Goal: Task Accomplishment & Management: Manage account settings

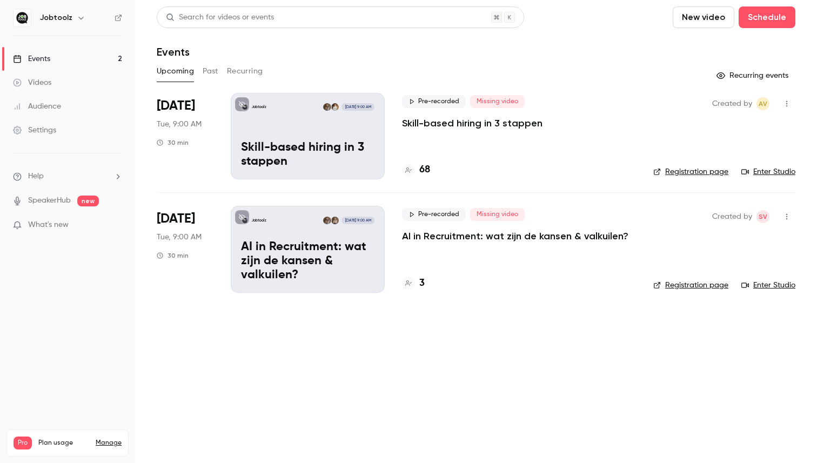
click at [420, 280] on h4 "3" at bounding box center [421, 283] width 5 height 15
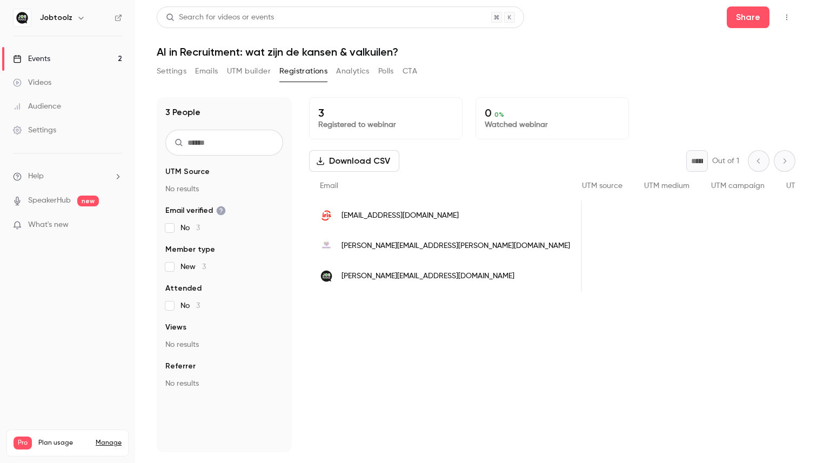
scroll to position [0, 356]
click at [361, 277] on span "simon.v@jobtoolz.com" at bounding box center [428, 276] width 173 height 11
click at [787, 15] on icon "button" at bounding box center [786, 18] width 1 height 6
click at [787, 15] on div at bounding box center [408, 231] width 817 height 463
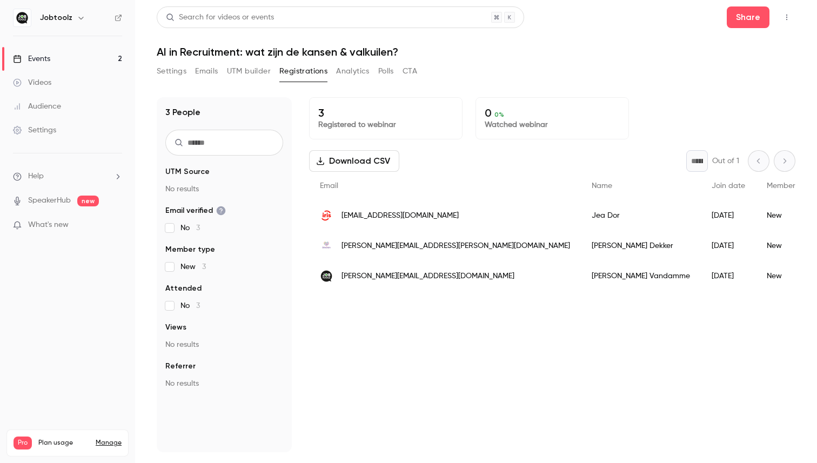
click at [351, 277] on span "simon.v@jobtoolz.com" at bounding box center [428, 276] width 173 height 11
click at [53, 56] on link "Events 2" at bounding box center [67, 59] width 135 height 24
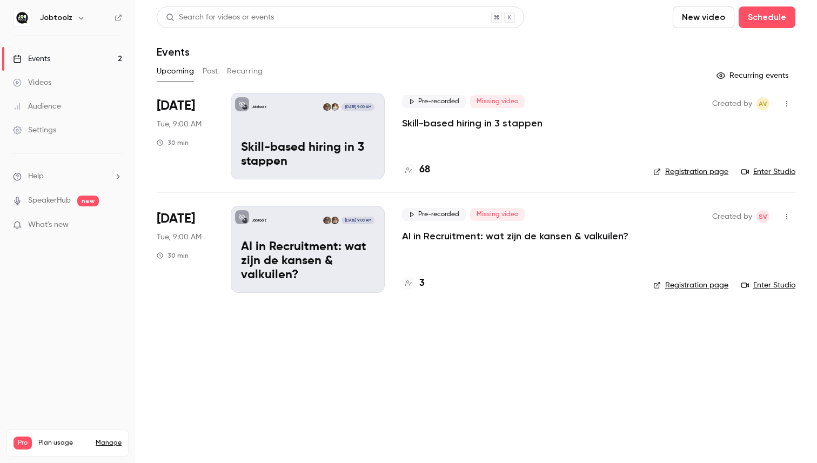
click at [424, 169] on h4 "68" at bounding box center [424, 170] width 11 height 15
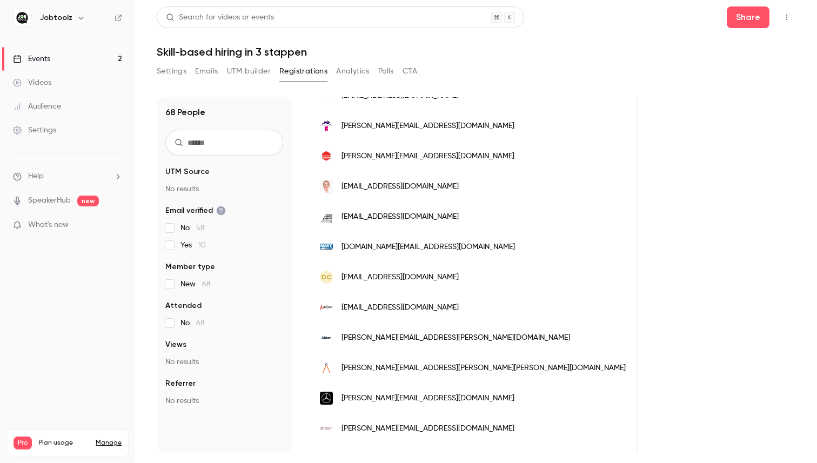
scroll to position [1261, 0]
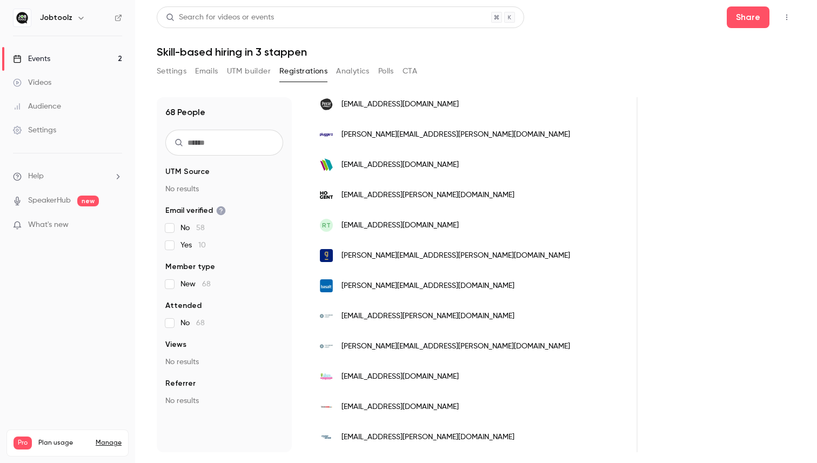
click at [28, 59] on div "Events" at bounding box center [31, 59] width 37 height 11
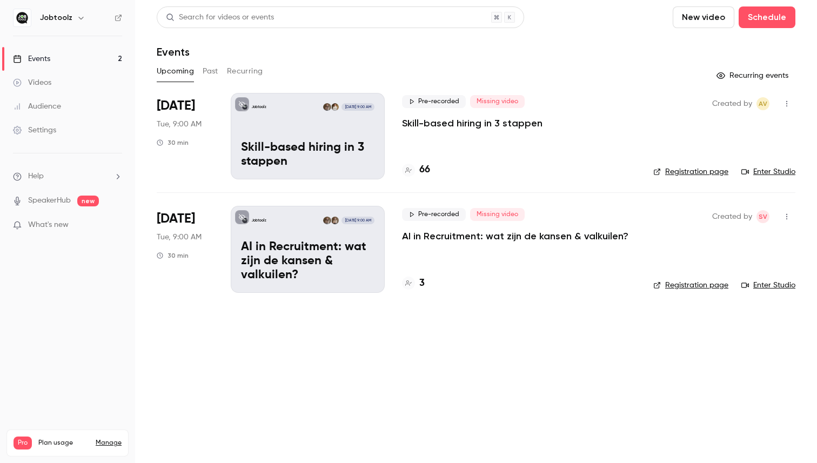
click at [496, 126] on p "Skill-based hiring in 3 stappen" at bounding box center [472, 123] width 141 height 13
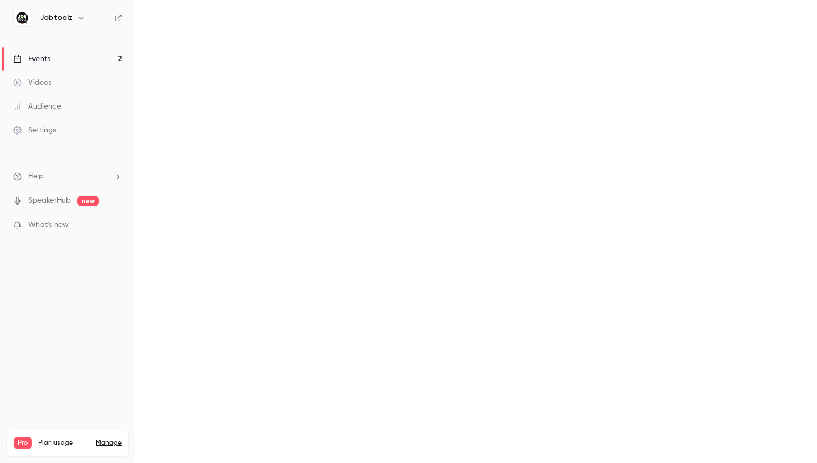
click at [496, 126] on main at bounding box center [476, 231] width 682 height 463
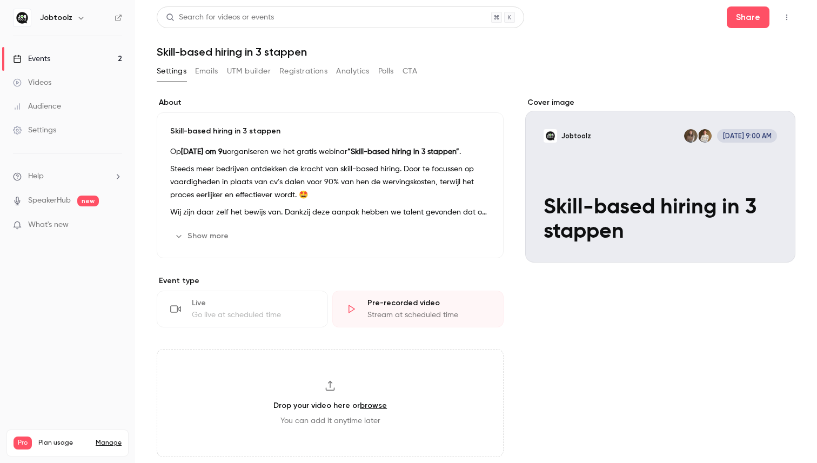
drag, startPoint x: 624, startPoint y: 225, endPoint x: 530, endPoint y: 173, distance: 107.2
click at [530, 173] on div "Cover image" at bounding box center [660, 179] width 270 height 165
click at [0, 0] on input "Jobtoolz [DATE] 9:00 AM Skill-based hiring in 3 stappen" at bounding box center [0, 0] width 0 height 0
click at [188, 127] on p "Skill-based hiring in 3 stappen" at bounding box center [330, 131] width 320 height 11
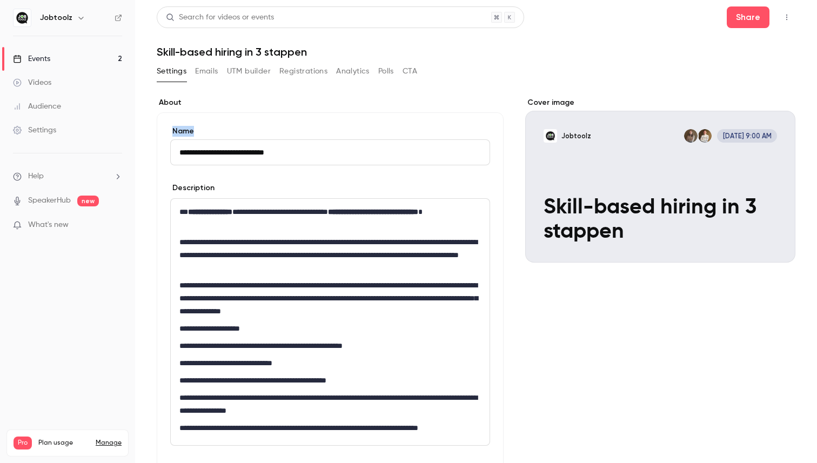
click at [188, 127] on label "Name" at bounding box center [330, 131] width 320 height 11
click at [188, 139] on input "**********" at bounding box center [330, 152] width 320 height 26
click at [188, 127] on label "Name" at bounding box center [330, 131] width 320 height 11
click at [188, 139] on input "**********" at bounding box center [330, 152] width 320 height 26
click at [206, 148] on input "**********" at bounding box center [330, 152] width 320 height 26
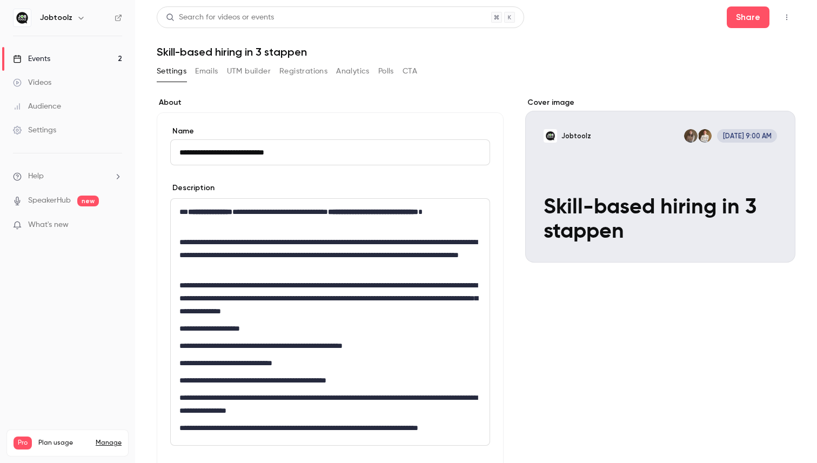
click at [206, 148] on input "**********" at bounding box center [330, 152] width 320 height 26
click at [633, 211] on div "Cover image" at bounding box center [660, 179] width 270 height 165
click at [0, 0] on input "Jobtoolz [DATE] 9:00 AM Skill-based hiring in 3 stappen" at bounding box center [0, 0] width 0 height 0
click at [557, 175] on div "Cover image" at bounding box center [660, 179] width 270 height 165
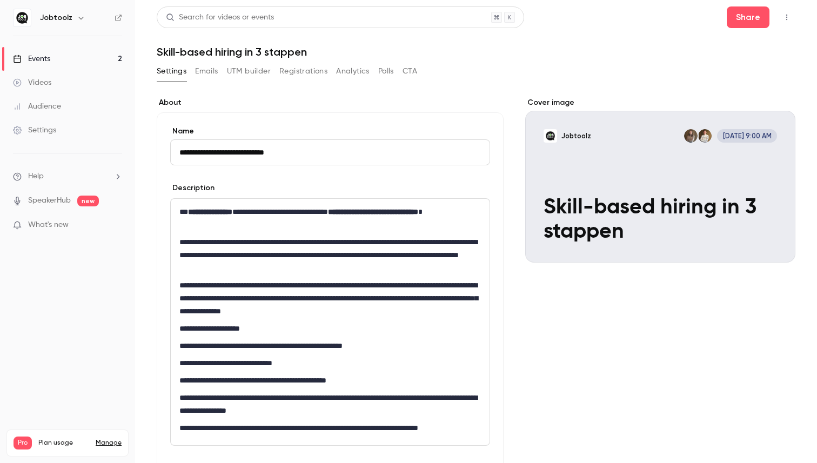
click at [0, 0] on input "Jobtoolz [DATE] 9:00 AM Skill-based hiring in 3 stappen" at bounding box center [0, 0] width 0 height 0
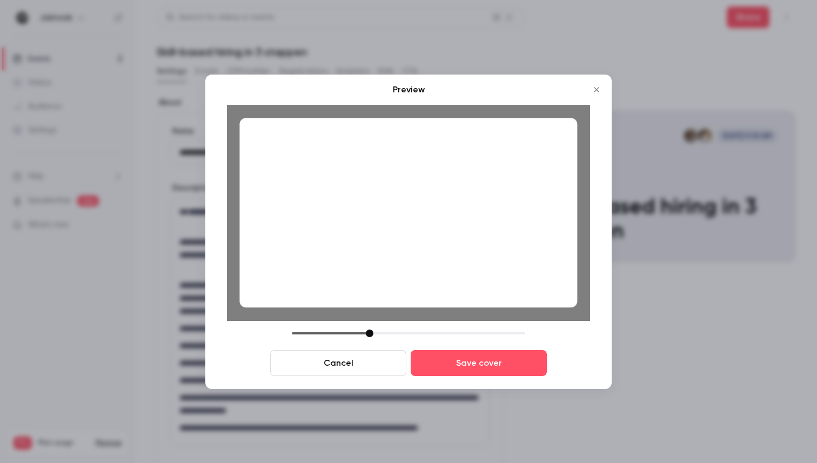
drag, startPoint x: 368, startPoint y: 331, endPoint x: 368, endPoint y: 341, distance: 9.7
click at [368, 341] on div "Cancel Save cover" at bounding box center [408, 353] width 363 height 46
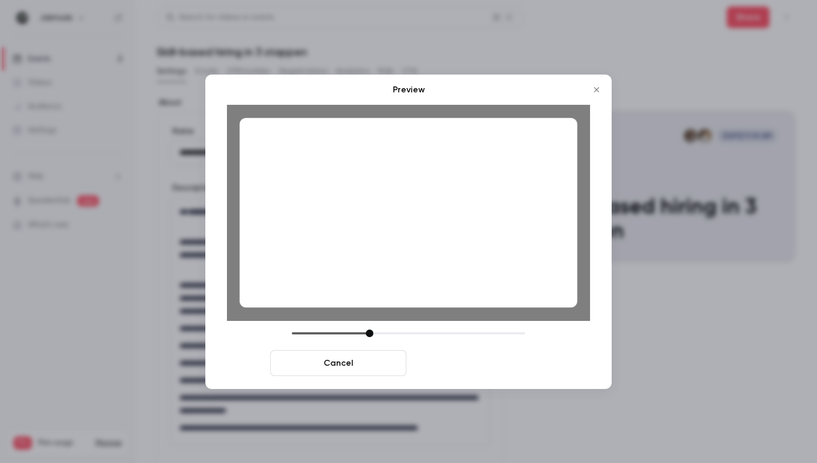
click at [459, 365] on button "Save cover" at bounding box center [479, 363] width 136 height 26
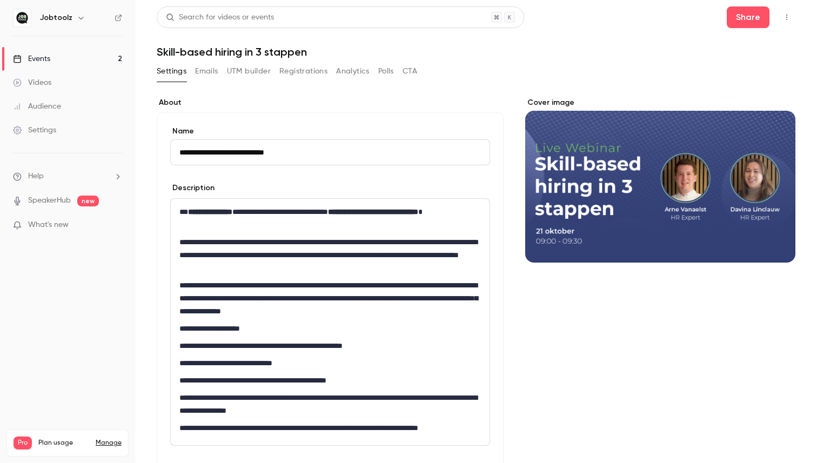
click at [37, 62] on div "Events" at bounding box center [31, 59] width 37 height 11
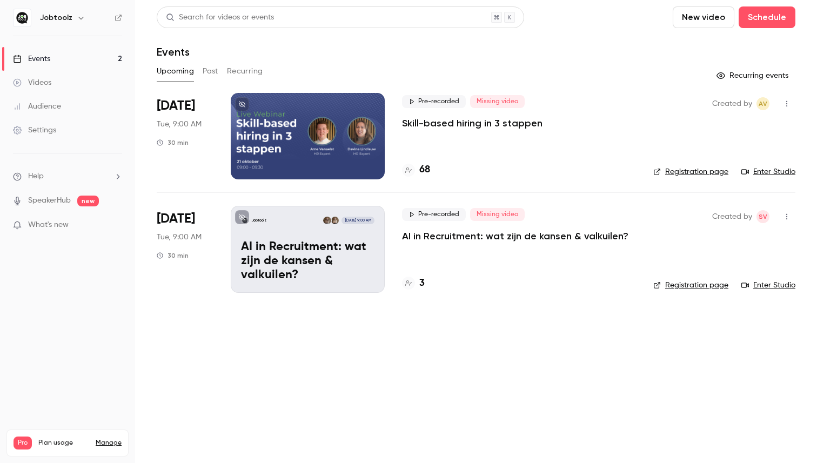
click at [315, 249] on p "AI in Recruitment: wat zijn de kansen & valkuilen?" at bounding box center [308, 262] width 134 height 42
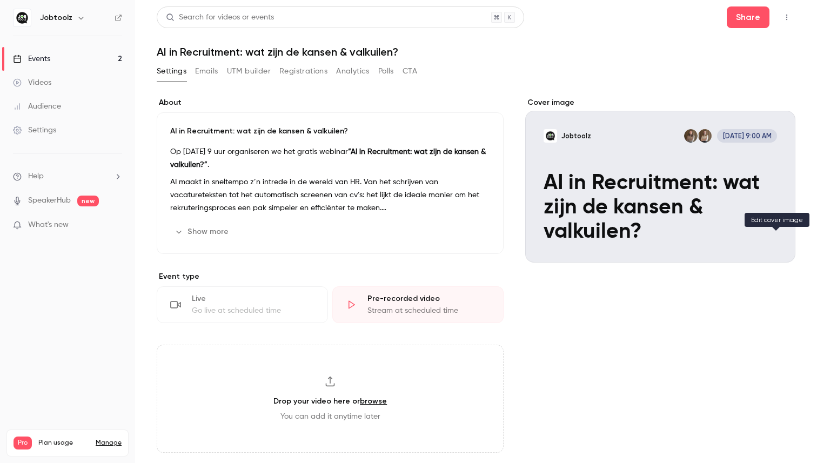
click at [774, 246] on icon "Cover image" at bounding box center [776, 243] width 12 height 9
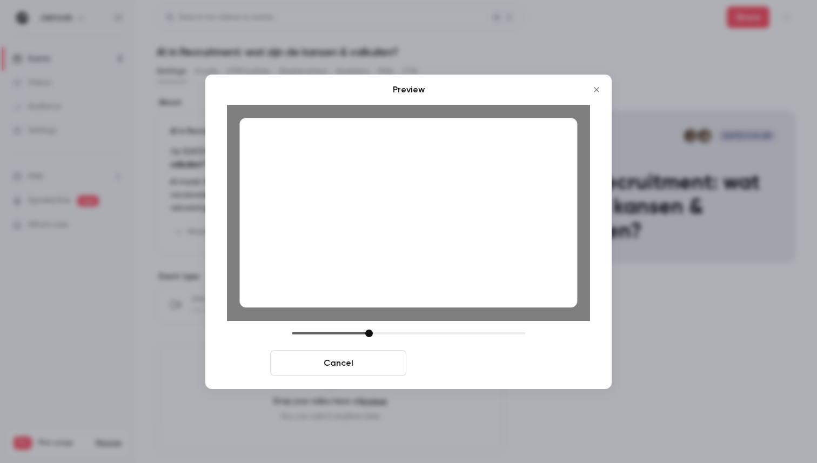
click at [464, 370] on button "Save cover" at bounding box center [479, 363] width 136 height 26
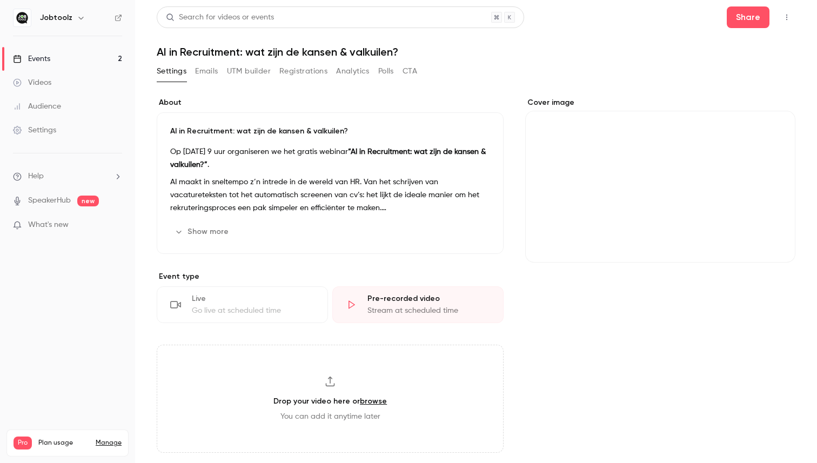
click at [166, 74] on button "Settings" at bounding box center [172, 71] width 30 height 17
click at [54, 52] on link "Events 2" at bounding box center [67, 59] width 135 height 24
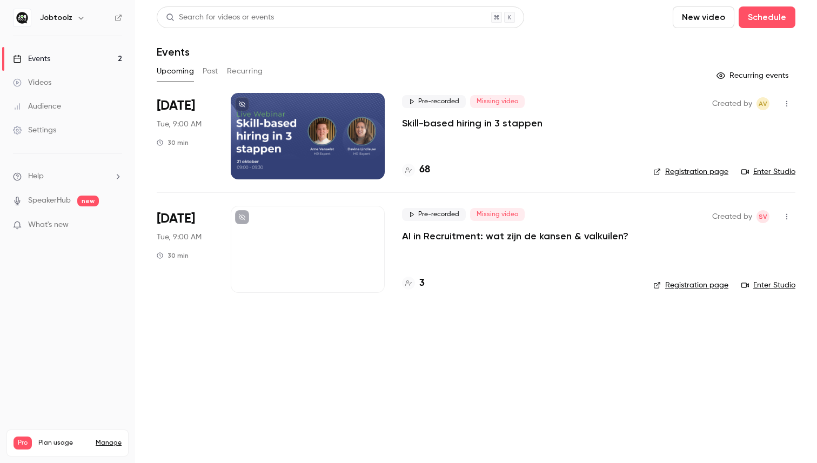
click at [321, 241] on div at bounding box center [308, 249] width 154 height 86
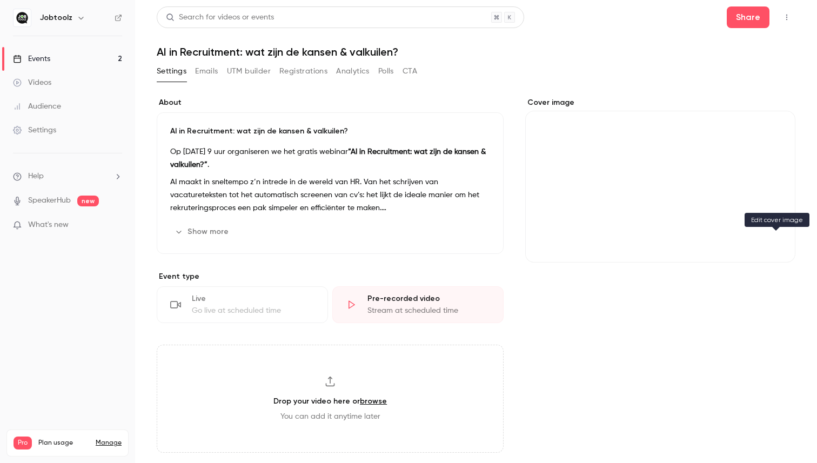
click at [783, 248] on button "Cover image" at bounding box center [776, 243] width 22 height 22
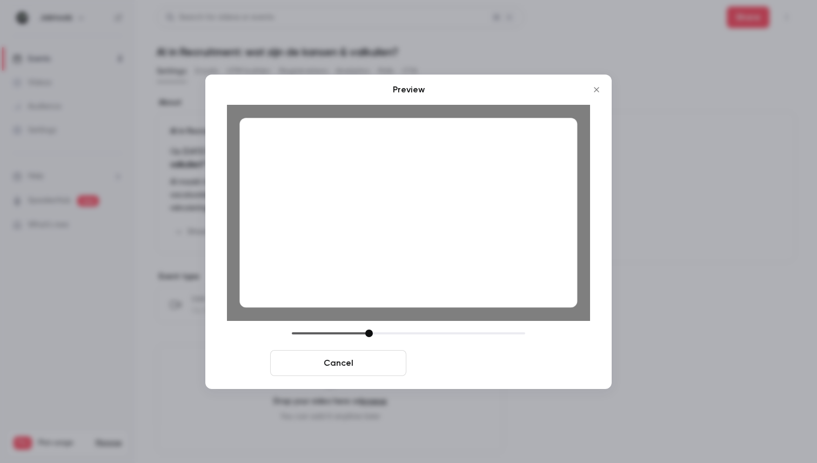
click at [489, 359] on button "Save cover" at bounding box center [479, 363] width 136 height 26
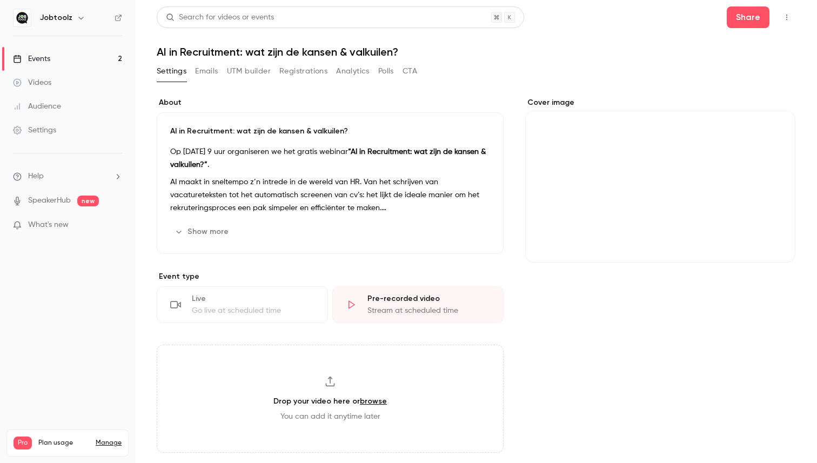
click at [48, 58] on div "Events" at bounding box center [31, 59] width 37 height 11
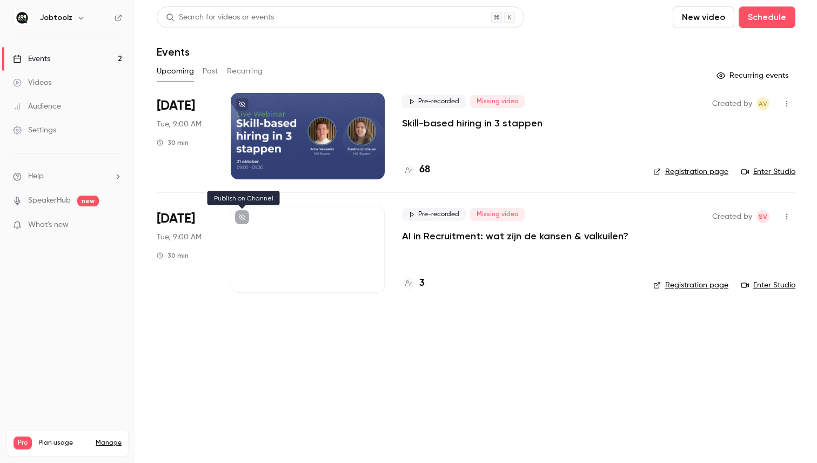
click at [239, 220] on icon at bounding box center [242, 217] width 6 height 6
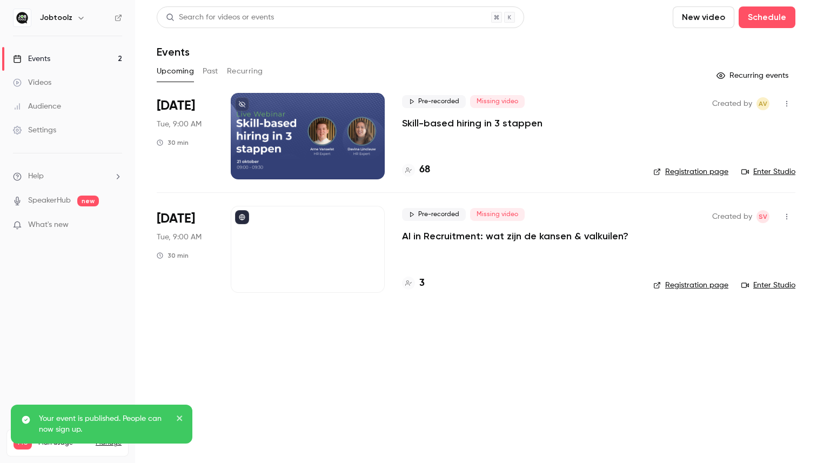
click at [243, 220] on icon at bounding box center [242, 218] width 6 height 6
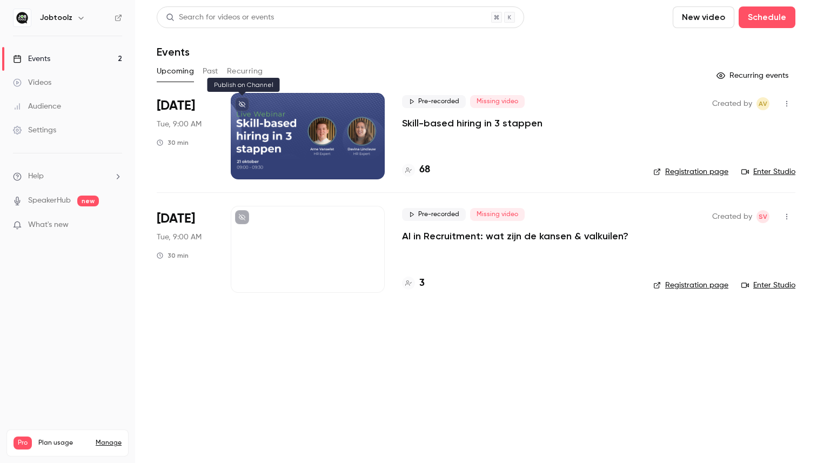
click at [242, 103] on icon at bounding box center [242, 104] width 6 height 6
click at [241, 218] on icon at bounding box center [242, 217] width 6 height 6
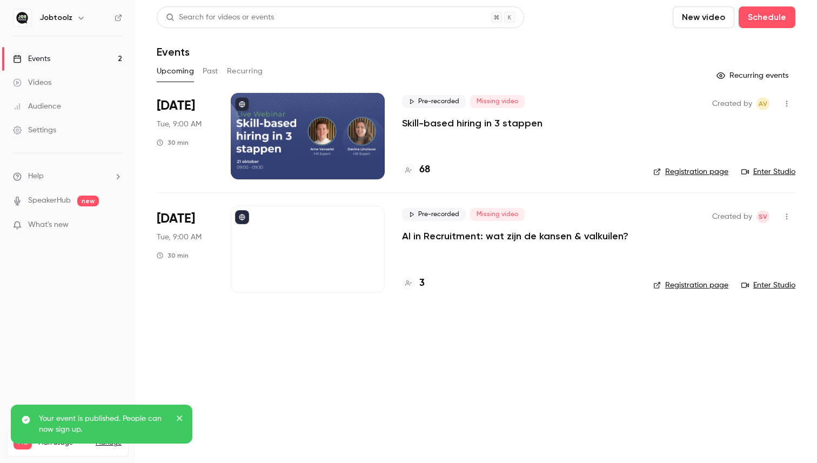
click at [328, 271] on div at bounding box center [308, 249] width 154 height 86
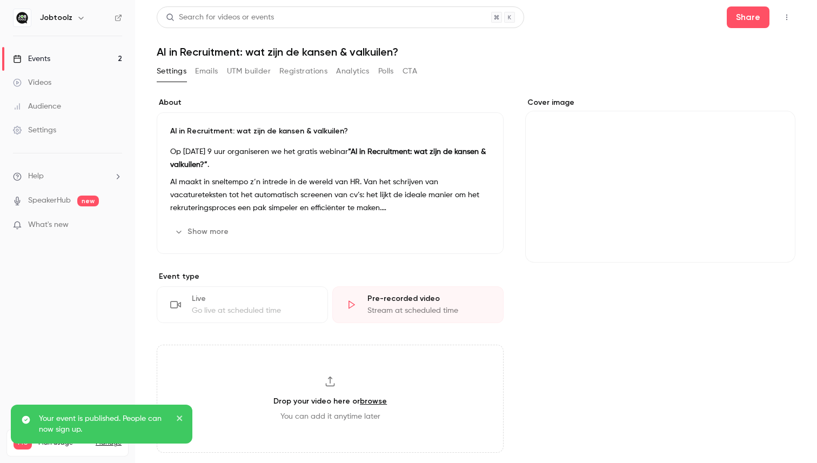
click at [778, 243] on icon "Cover image" at bounding box center [775, 242] width 7 height 7
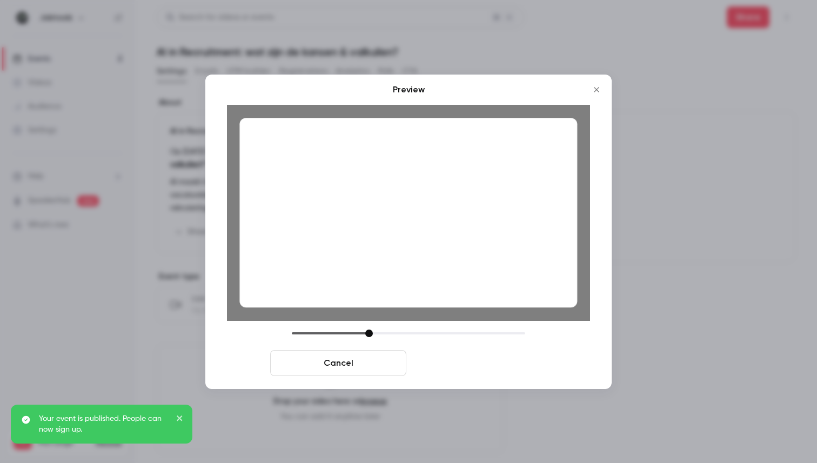
click at [520, 366] on button "Save cover" at bounding box center [479, 363] width 136 height 26
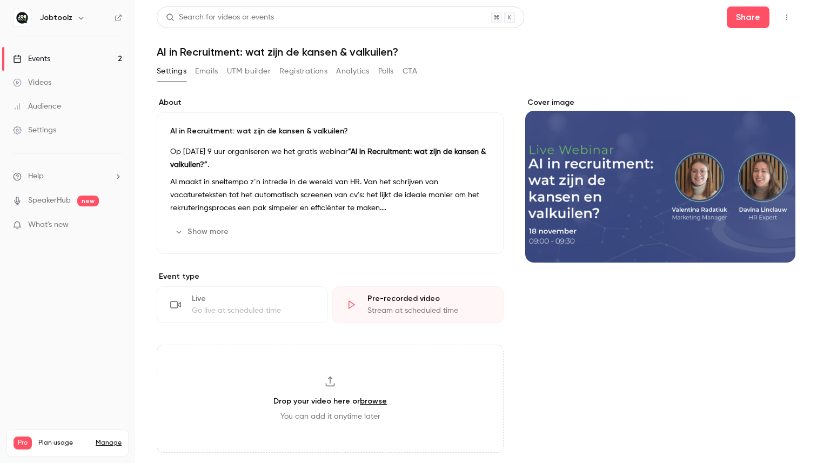
click at [87, 54] on link "Events 2" at bounding box center [67, 59] width 135 height 24
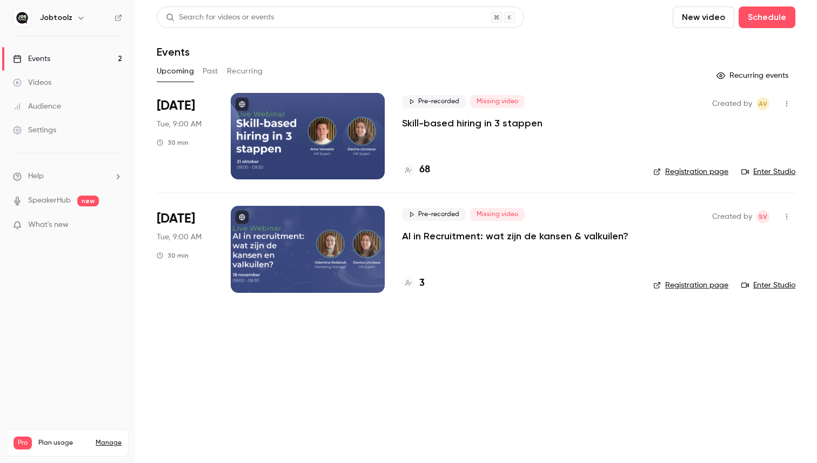
click at [243, 105] on icon at bounding box center [242, 104] width 6 height 6
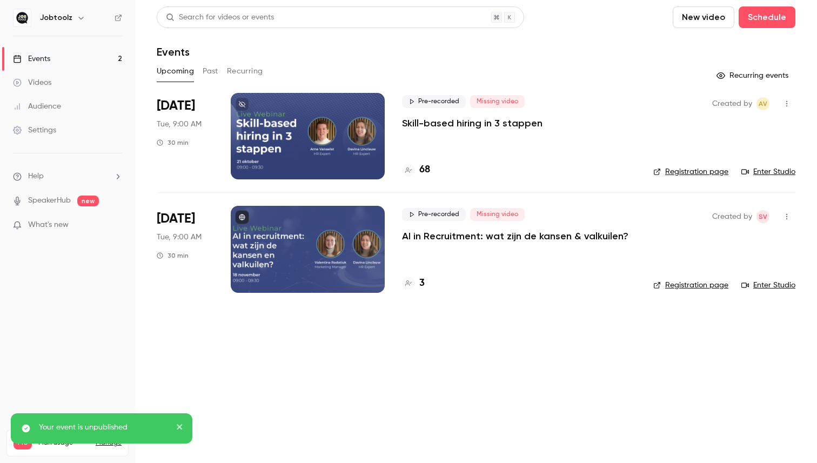
click at [243, 105] on icon at bounding box center [242, 104] width 6 height 6
